Goal: Information Seeking & Learning: Learn about a topic

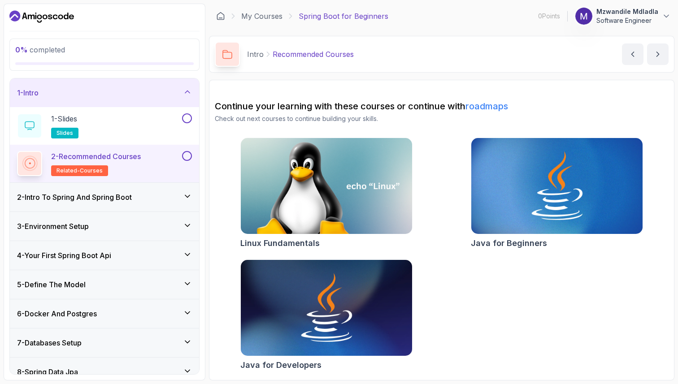
click at [89, 197] on h3 "2 - Intro To Spring And Spring Boot" at bounding box center [74, 197] width 115 height 11
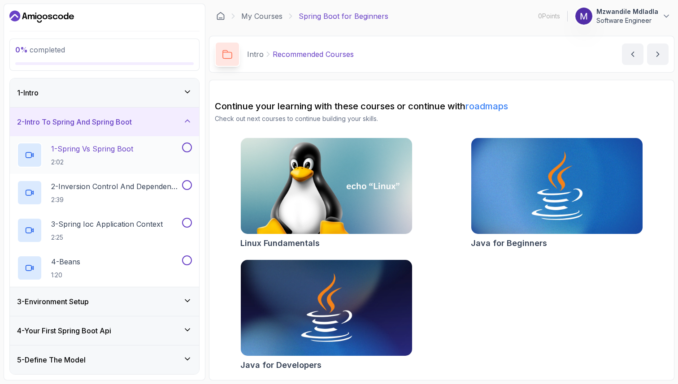
click at [100, 154] on h2 "1 - Spring Vs Spring Boot 2:02" at bounding box center [92, 154] width 82 height 23
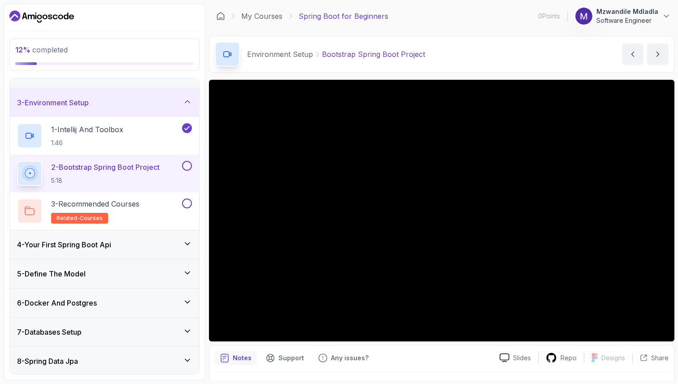
scroll to position [39, 0]
